Goal: Task Accomplishment & Management: Use online tool/utility

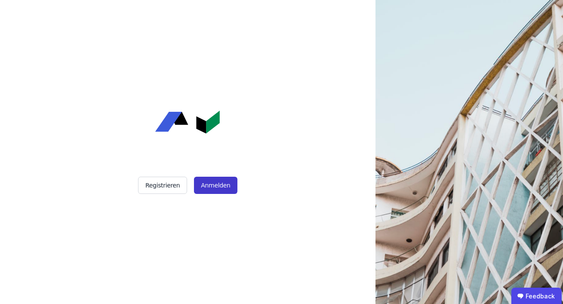
click at [227, 193] on button "Anmelden" at bounding box center [215, 185] width 43 height 17
click at [225, 185] on button "Anmelden" at bounding box center [215, 185] width 43 height 17
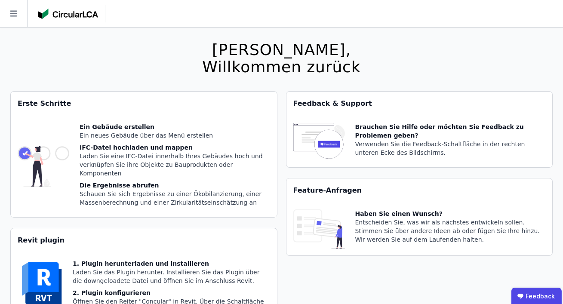
click at [14, 12] on icon at bounding box center [13, 13] width 27 height 27
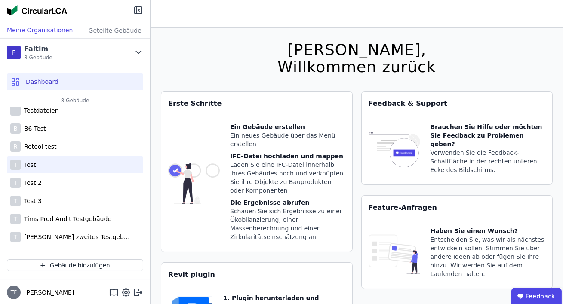
scroll to position [28, 0]
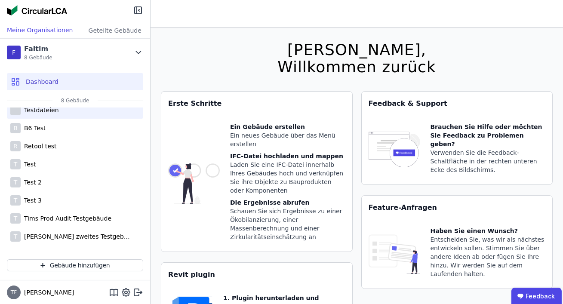
click at [58, 109] on div "Testdateien" at bounding box center [75, 109] width 136 height 17
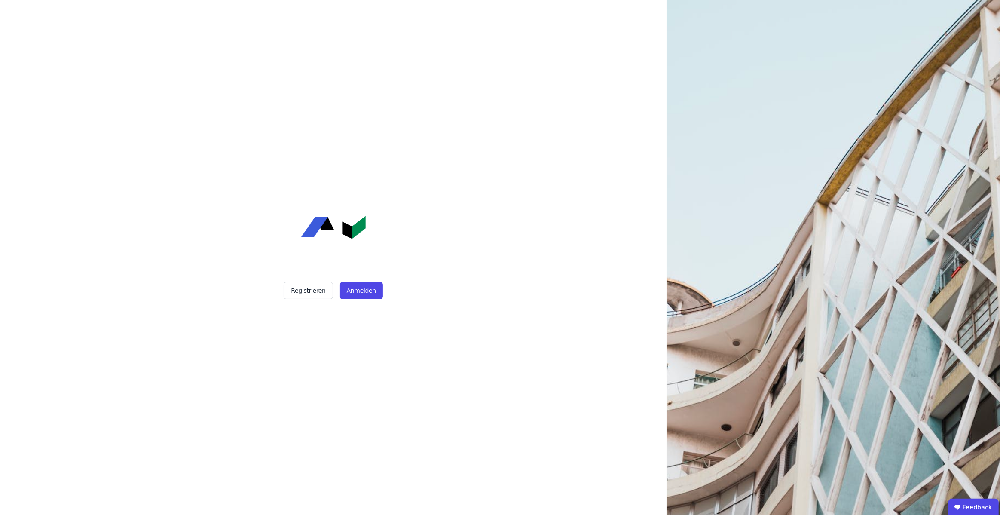
drag, startPoint x: 362, startPoint y: 292, endPoint x: 367, endPoint y: 281, distance: 12.5
click at [362, 292] on button "Anmelden" at bounding box center [361, 290] width 43 height 17
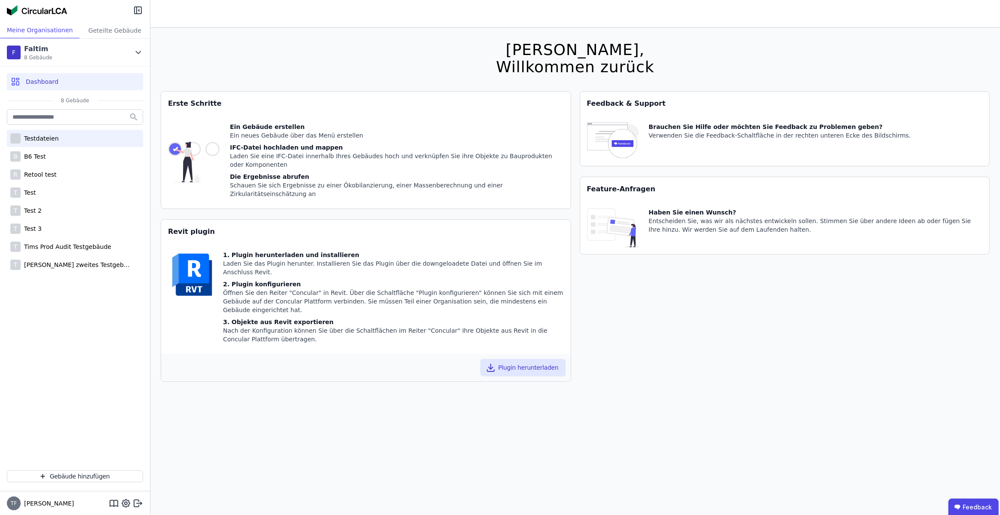
click at [68, 140] on div "Testdateien" at bounding box center [75, 138] width 136 height 17
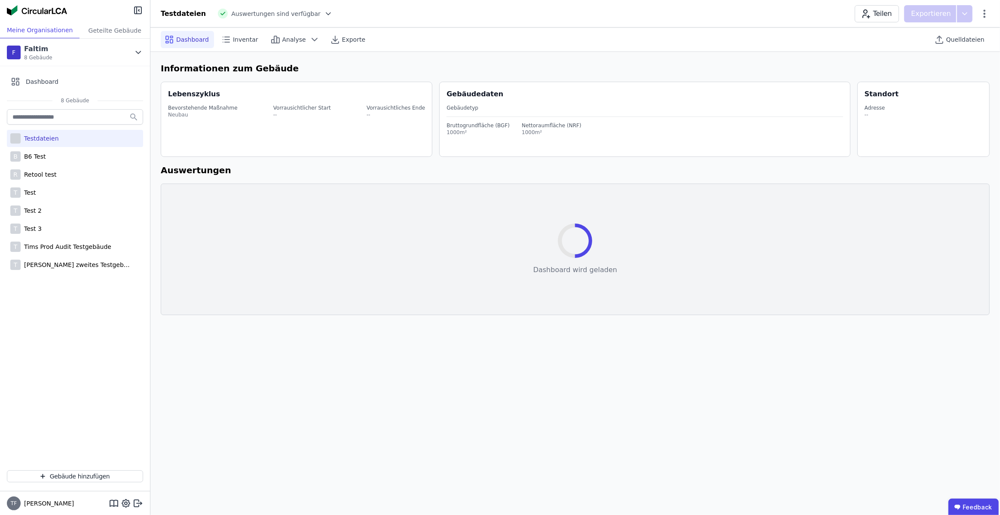
select select "*"
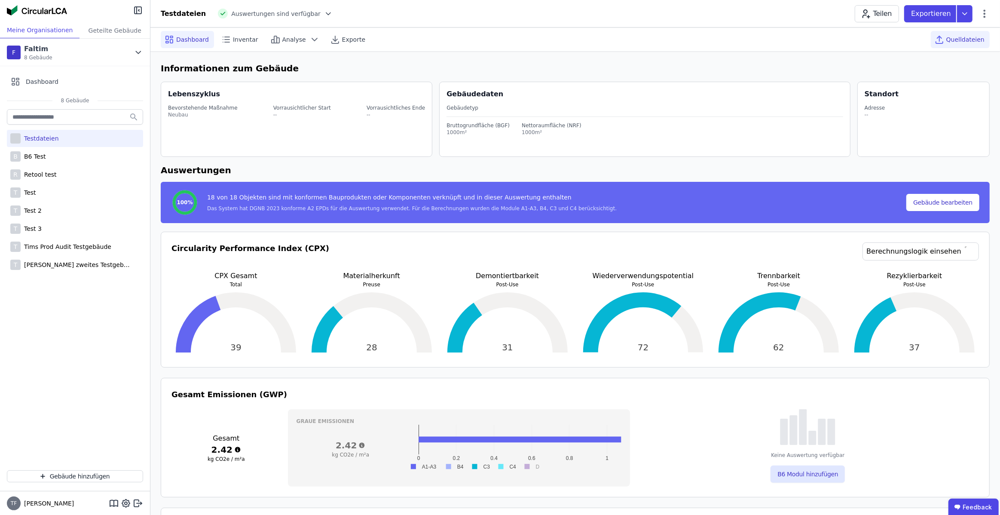
click at [949, 41] on span "Quelldateien" at bounding box center [966, 39] width 38 height 9
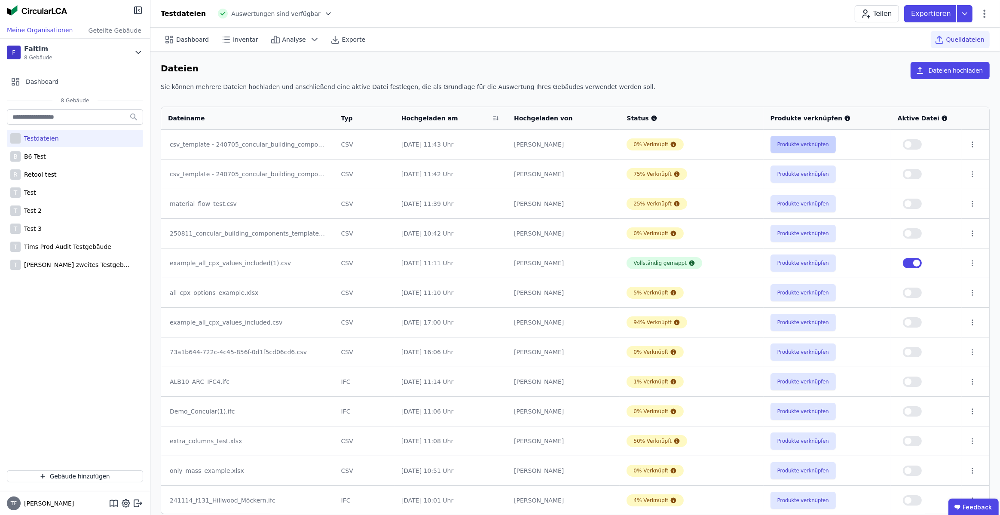
click at [782, 144] on button "Produkte verknüpfen" at bounding box center [803, 144] width 65 height 17
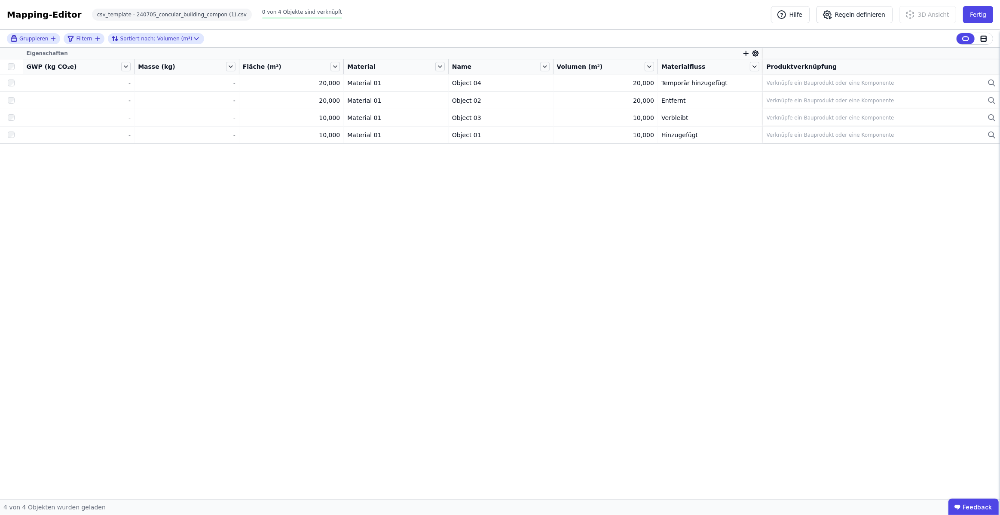
click at [744, 53] on icon "button" at bounding box center [746, 53] width 5 height 0
click at [778, 104] on div "Concular Eigenschaften" at bounding box center [795, 98] width 105 height 15
click at [777, 147] on div "Produktverknüpfung" at bounding box center [780, 146] width 61 height 9
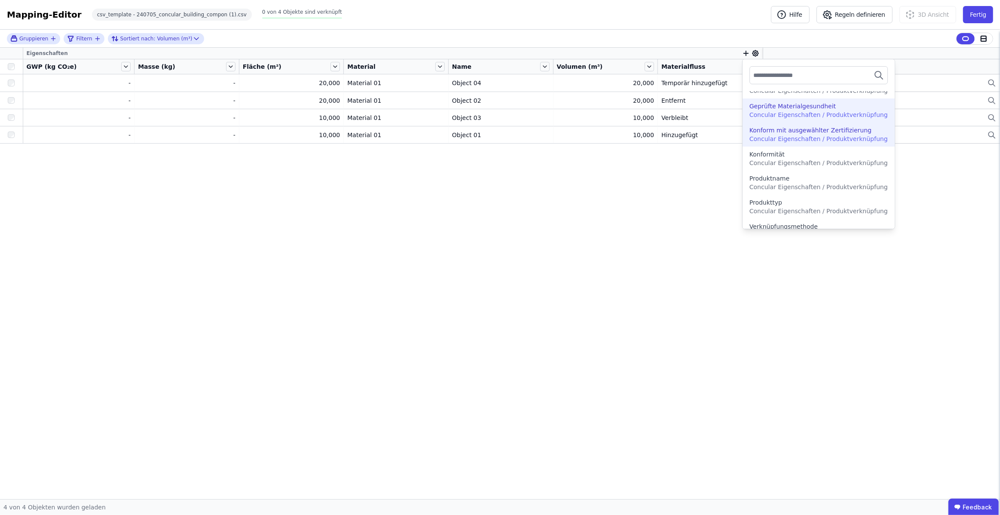
scroll to position [71, 0]
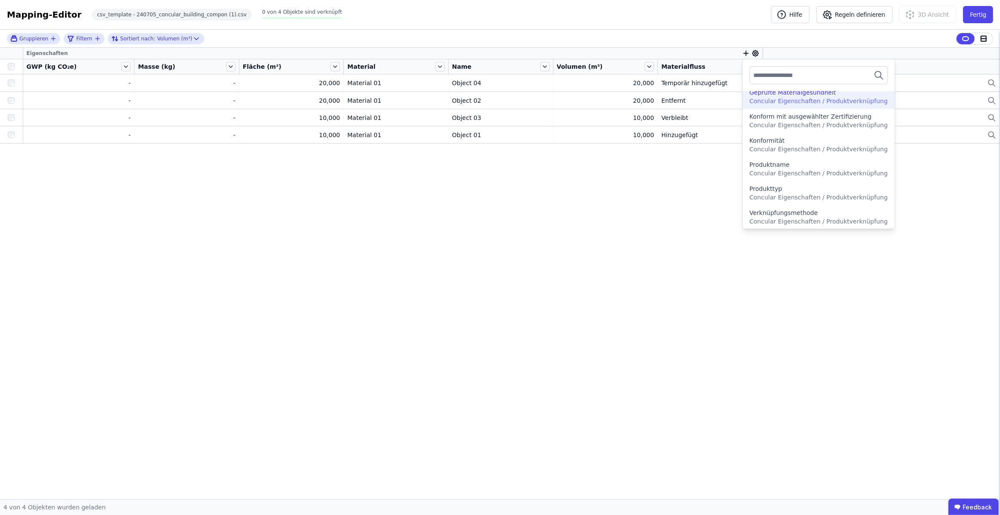
click at [783, 189] on div "Produkttyp" at bounding box center [819, 188] width 138 height 9
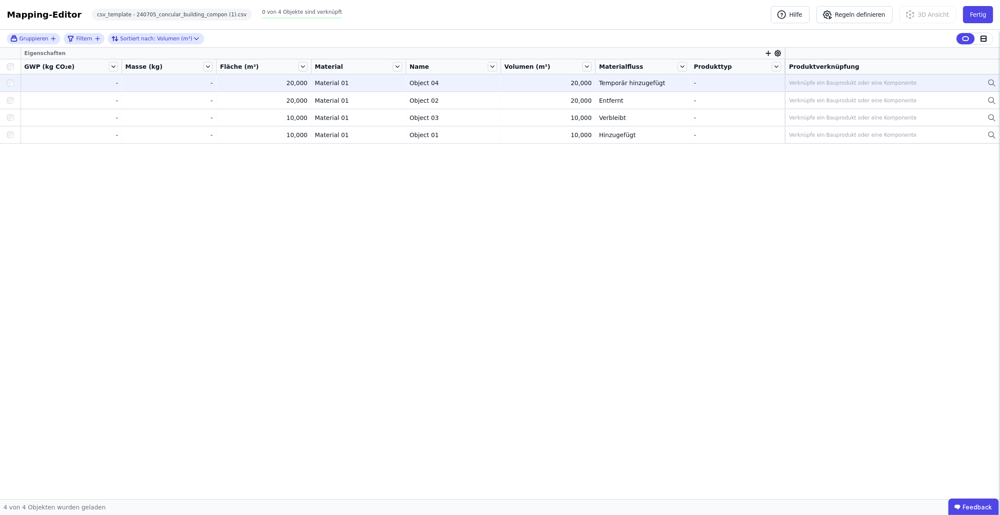
click at [838, 85] on div "Verknüpfe ein Bauprodukt oder eine Komponente" at bounding box center [853, 83] width 128 height 7
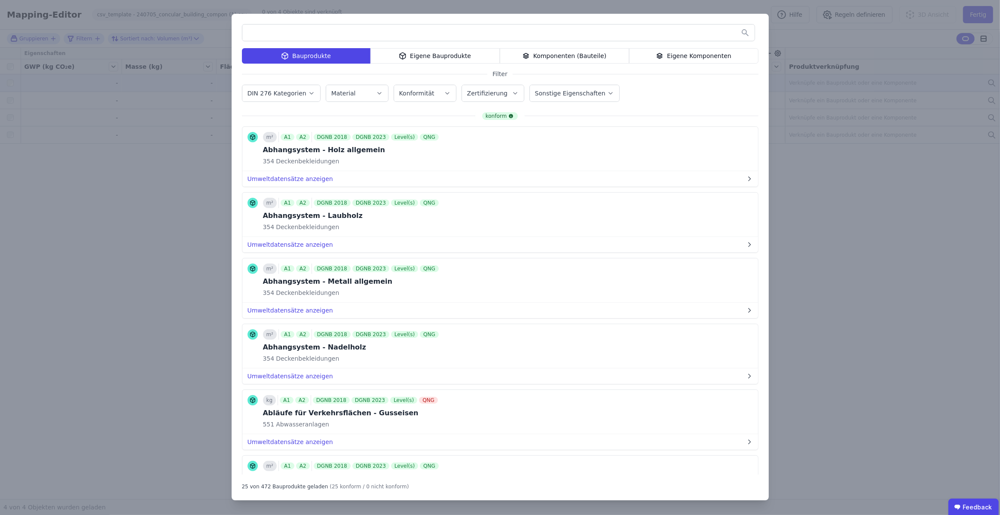
click at [0, 0] on button "Bauprodukt verknüpfen" at bounding box center [0, 0] width 0 height 0
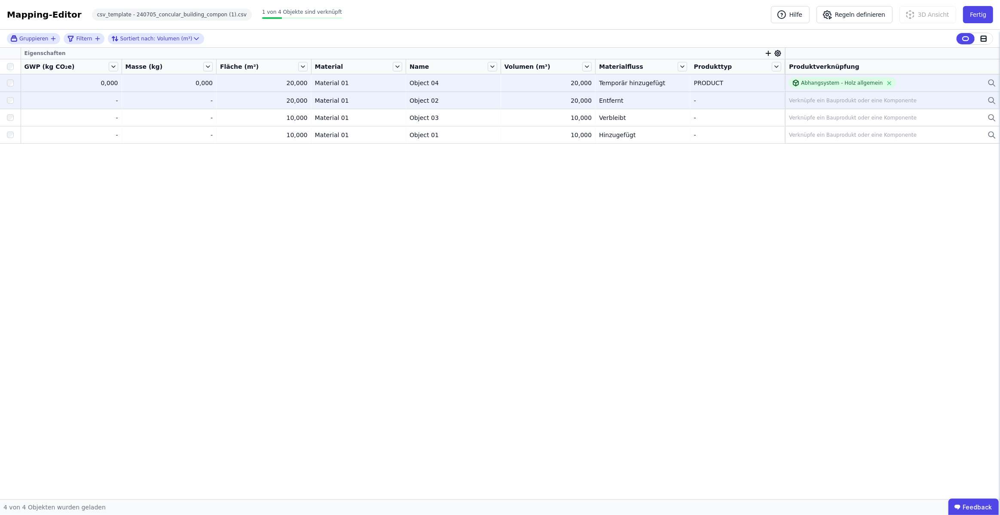
click at [822, 106] on td "Verknüpfe ein Bauprodukt oder eine Komponente Verknüpfe ein Bauprodukt oder ein…" at bounding box center [893, 100] width 215 height 17
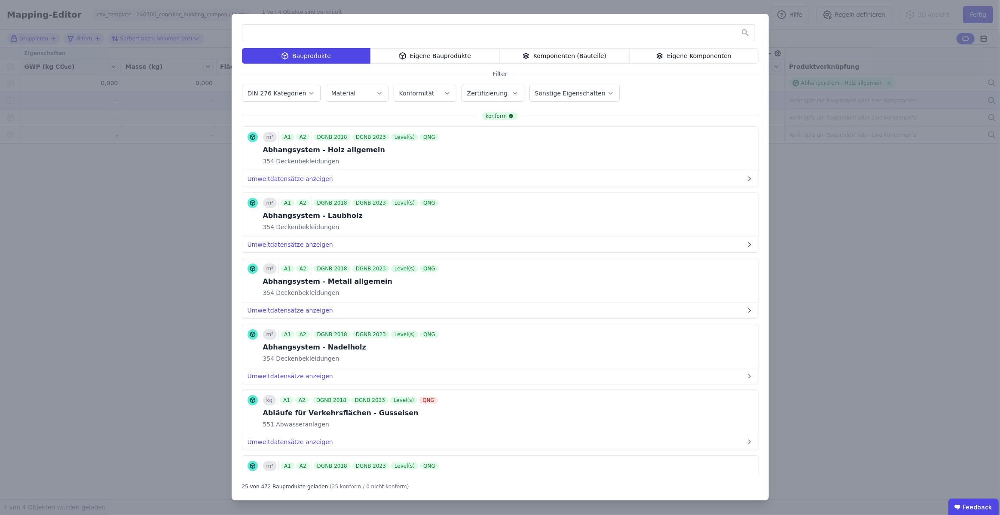
click at [589, 62] on div "Komponenten (Bauteile)" at bounding box center [564, 55] width 129 height 15
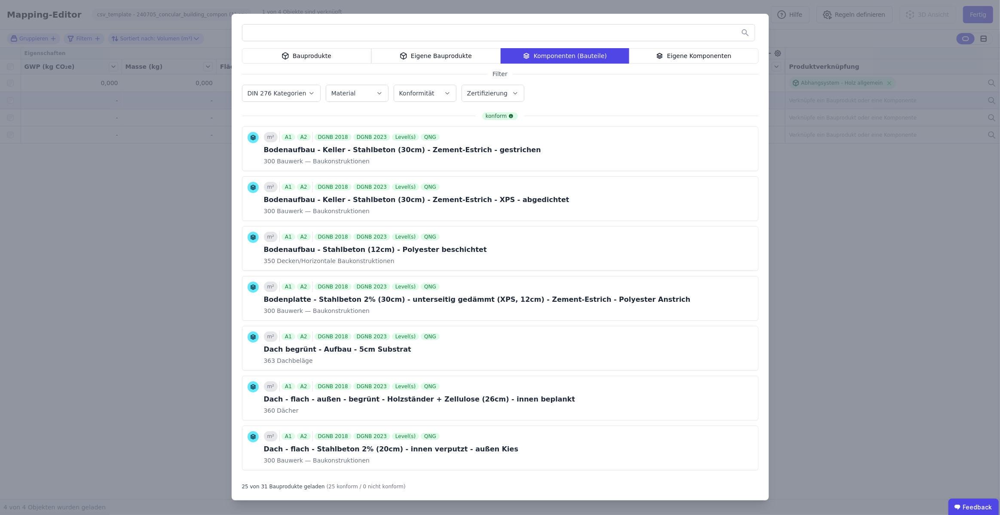
click at [0, 0] on button "Komponente verknüpfen" at bounding box center [0, 0] width 0 height 0
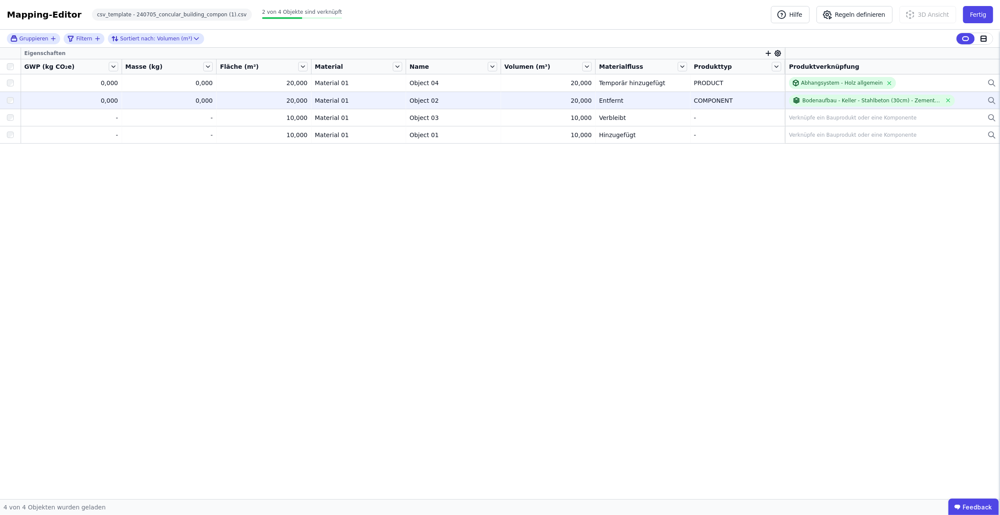
click at [654, 147] on div "Eigenschaften GWP (kg CO₂e) Masse (kg) Fläche (m²) Material Name Volumen (m³) M…" at bounding box center [500, 273] width 1000 height 451
drag, startPoint x: 49, startPoint y: 66, endPoint x: 45, endPoint y: 66, distance: 4.3
click at [49, 66] on span "GWP (kg CO₂e)" at bounding box center [50, 66] width 50 height 9
drag, startPoint x: 45, startPoint y: 67, endPoint x: 67, endPoint y: 68, distance: 22.0
click at [67, 68] on span "GWP (kg CO₂e)" at bounding box center [50, 66] width 50 height 9
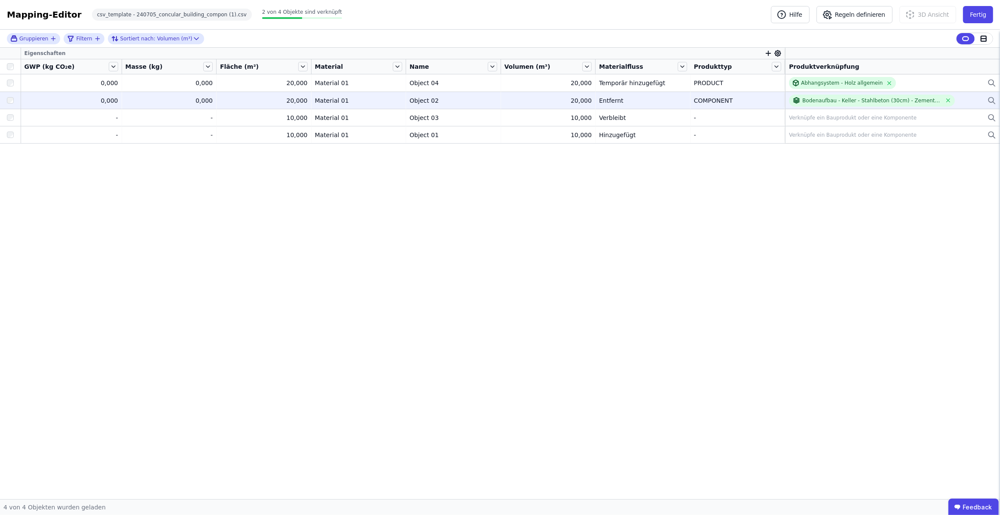
click at [67, 69] on span "GWP (kg CO₂e)" at bounding box center [50, 66] width 50 height 9
drag, startPoint x: 66, startPoint y: 68, endPoint x: 43, endPoint y: 68, distance: 22.8
click at [43, 68] on span "GWP (kg CO₂e)" at bounding box center [50, 66] width 50 height 9
copy span "kg CO₂e"
